Goal: Task Accomplishment & Management: Complete application form

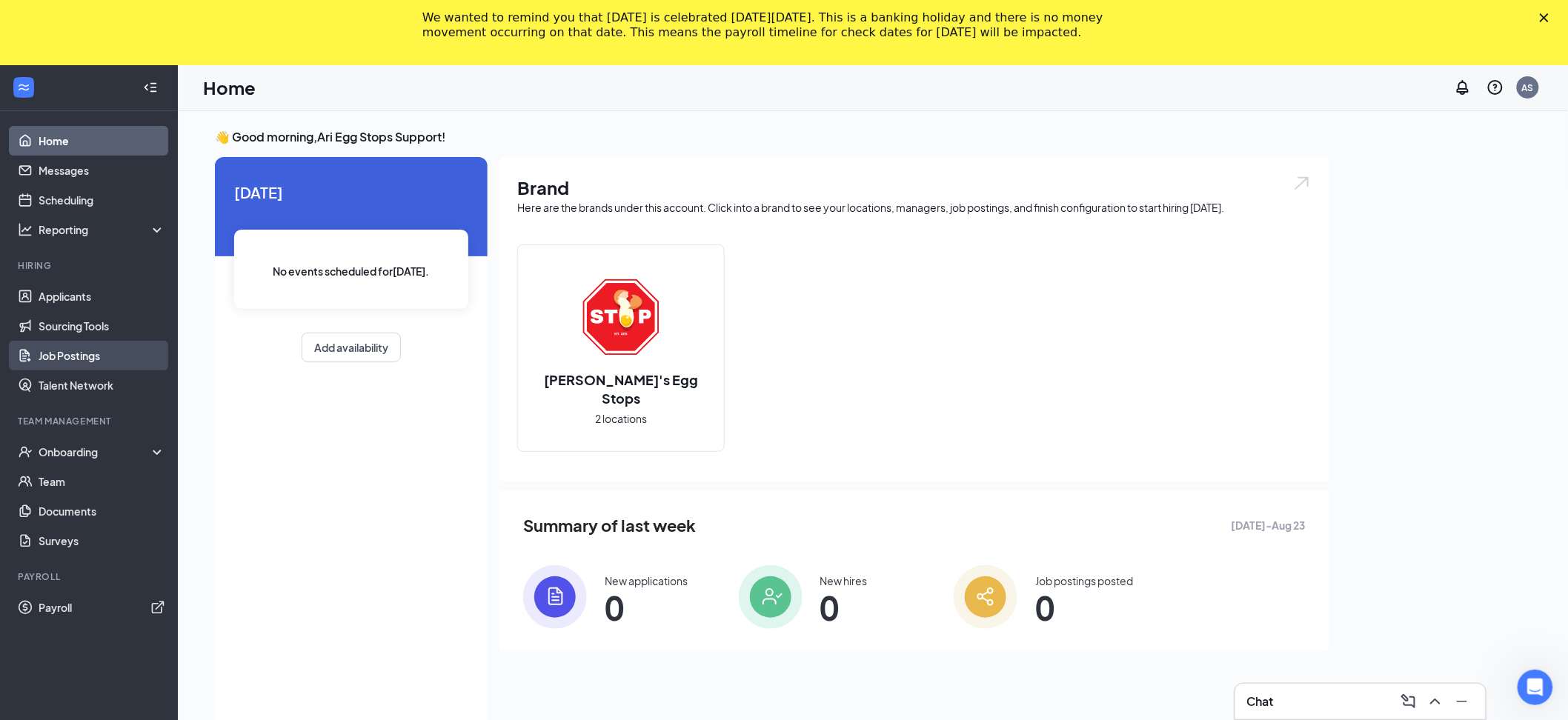
click at [94, 364] on link "Job Postings" at bounding box center [102, 355] width 127 height 30
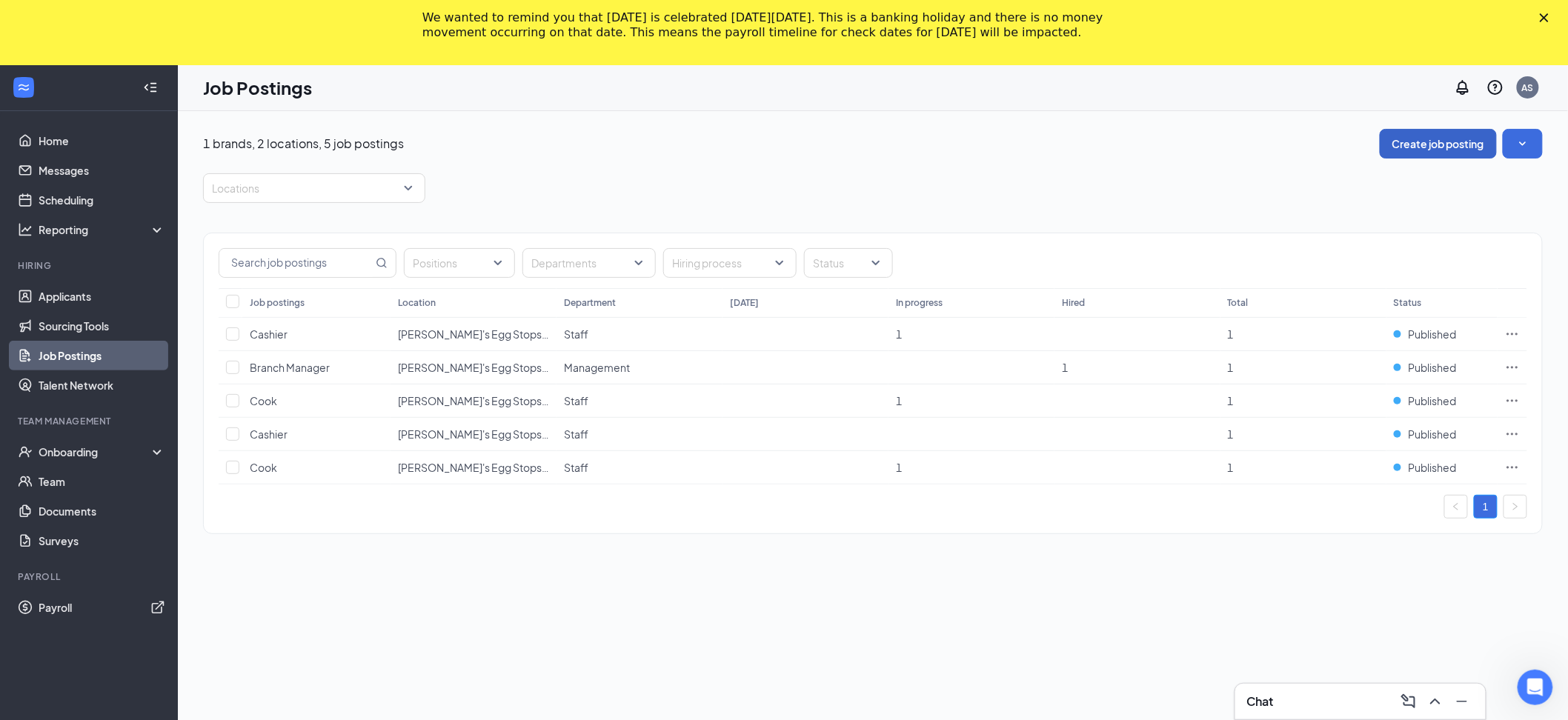
click at [1448, 141] on button "Create job posting" at bounding box center [1438, 144] width 117 height 30
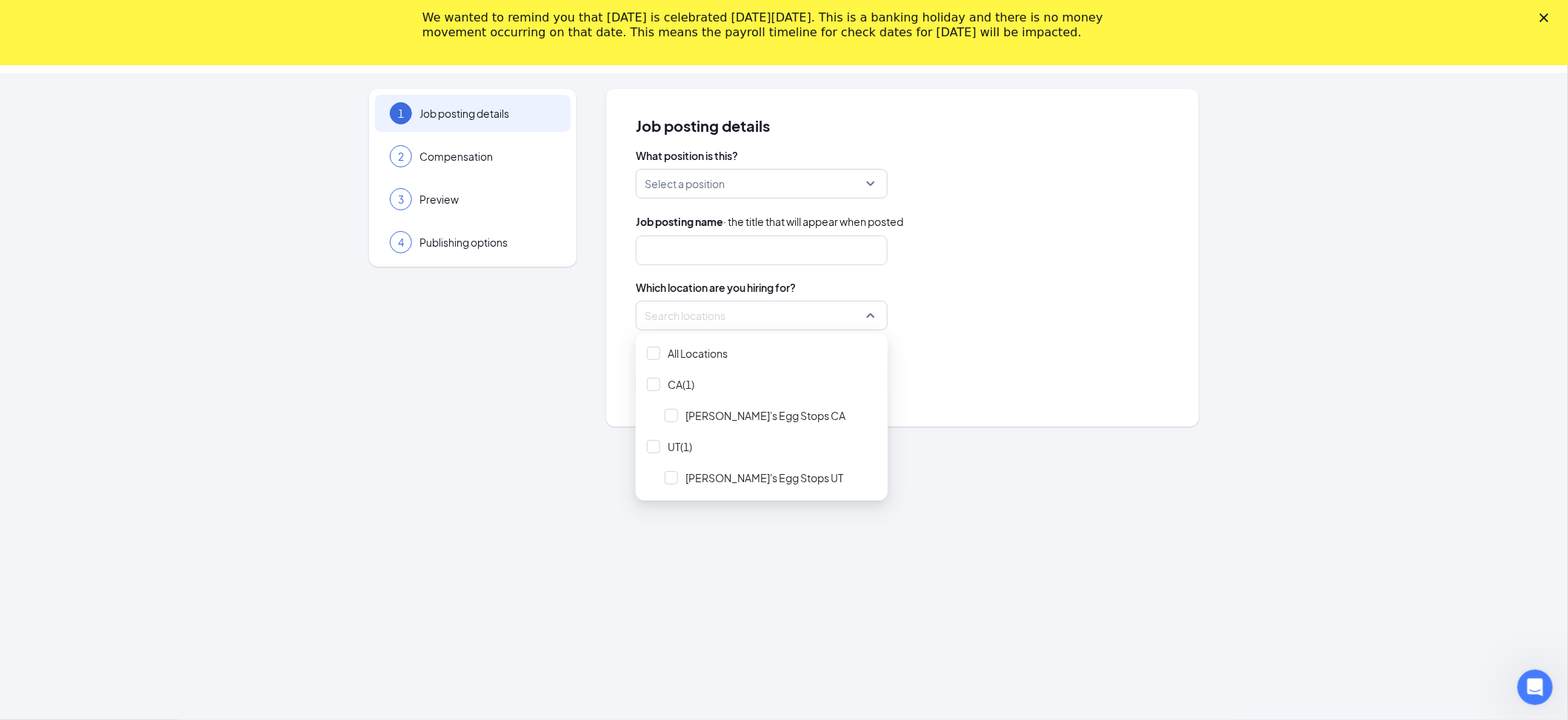
click at [829, 322] on div at bounding box center [757, 316] width 224 height 24
click at [664, 386] on span "CA(1)" at bounding box center [761, 384] width 240 height 28
click at [699, 473] on span "[PERSON_NAME]'s Egg Stops UT" at bounding box center [764, 478] width 158 height 14
click at [1149, 313] on div "Locations (2)" at bounding box center [902, 315] width 533 height 30
